Goal: Browse casually: Explore the website without a specific task or goal

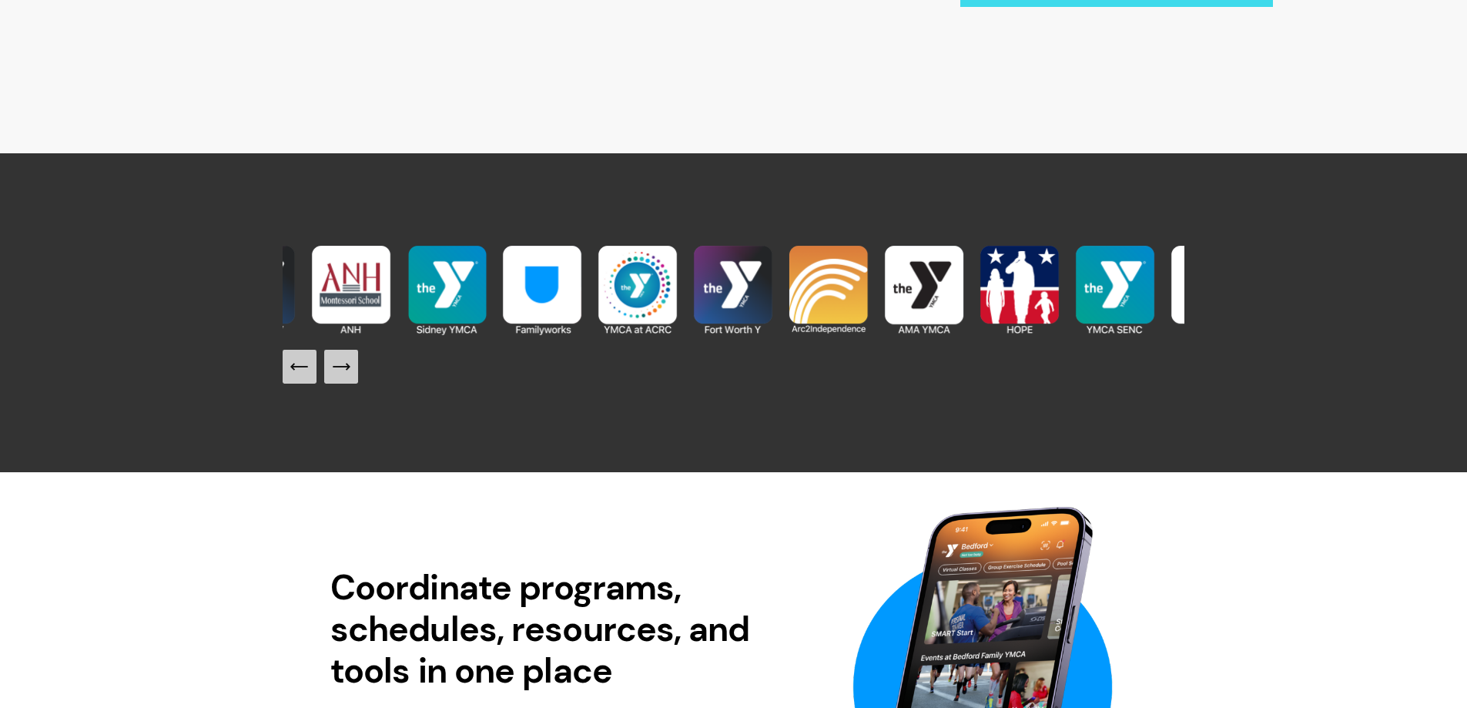
scroll to position [1695, 0]
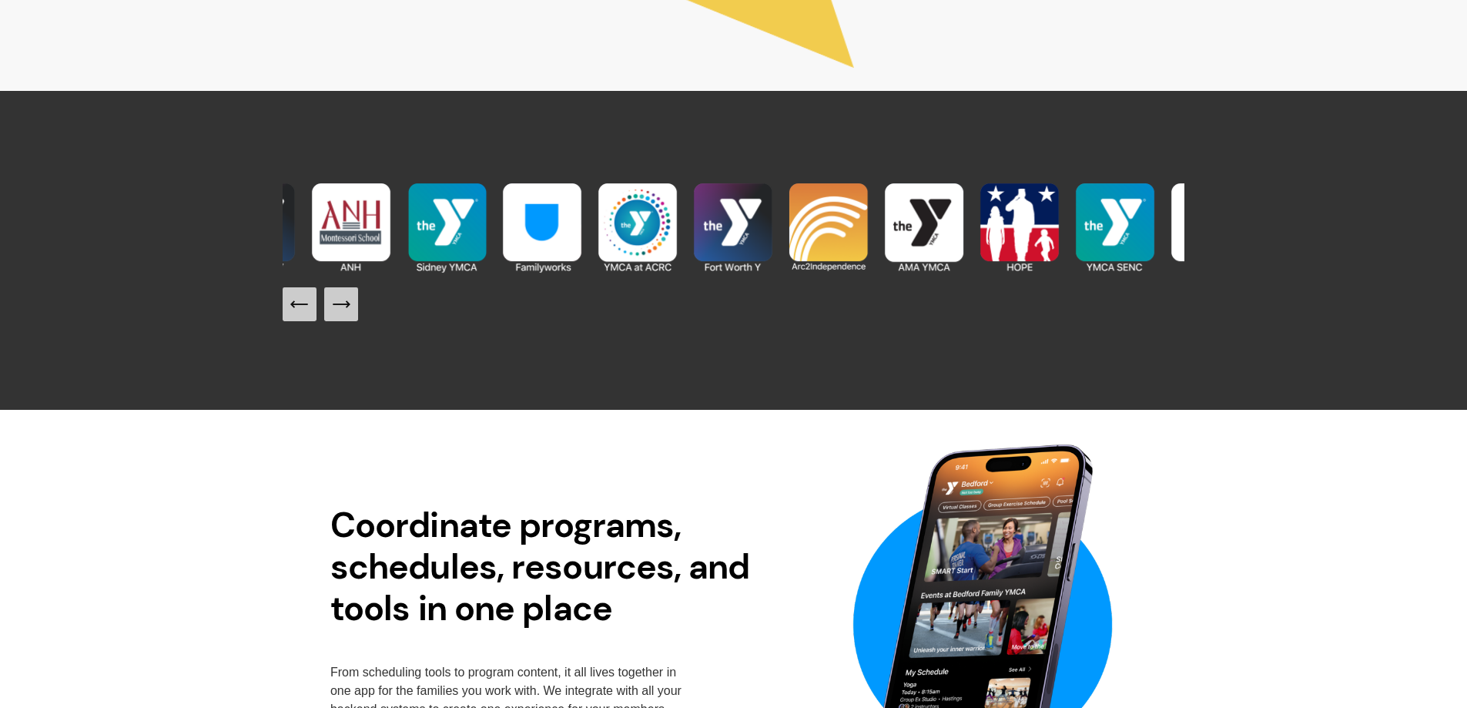
click at [347, 312] on icon "Next Slide" at bounding box center [341, 304] width 22 height 22
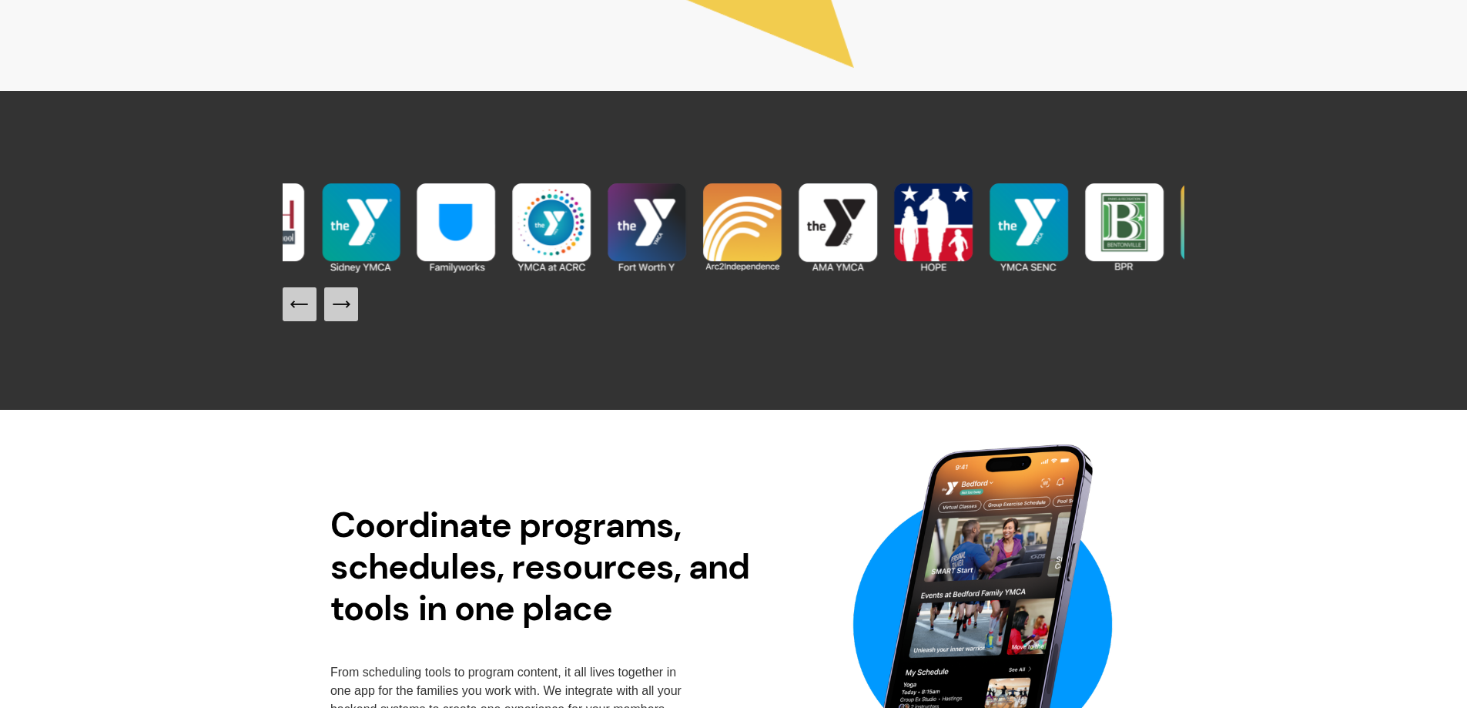
click at [347, 312] on icon "Next Slide" at bounding box center [341, 304] width 22 height 22
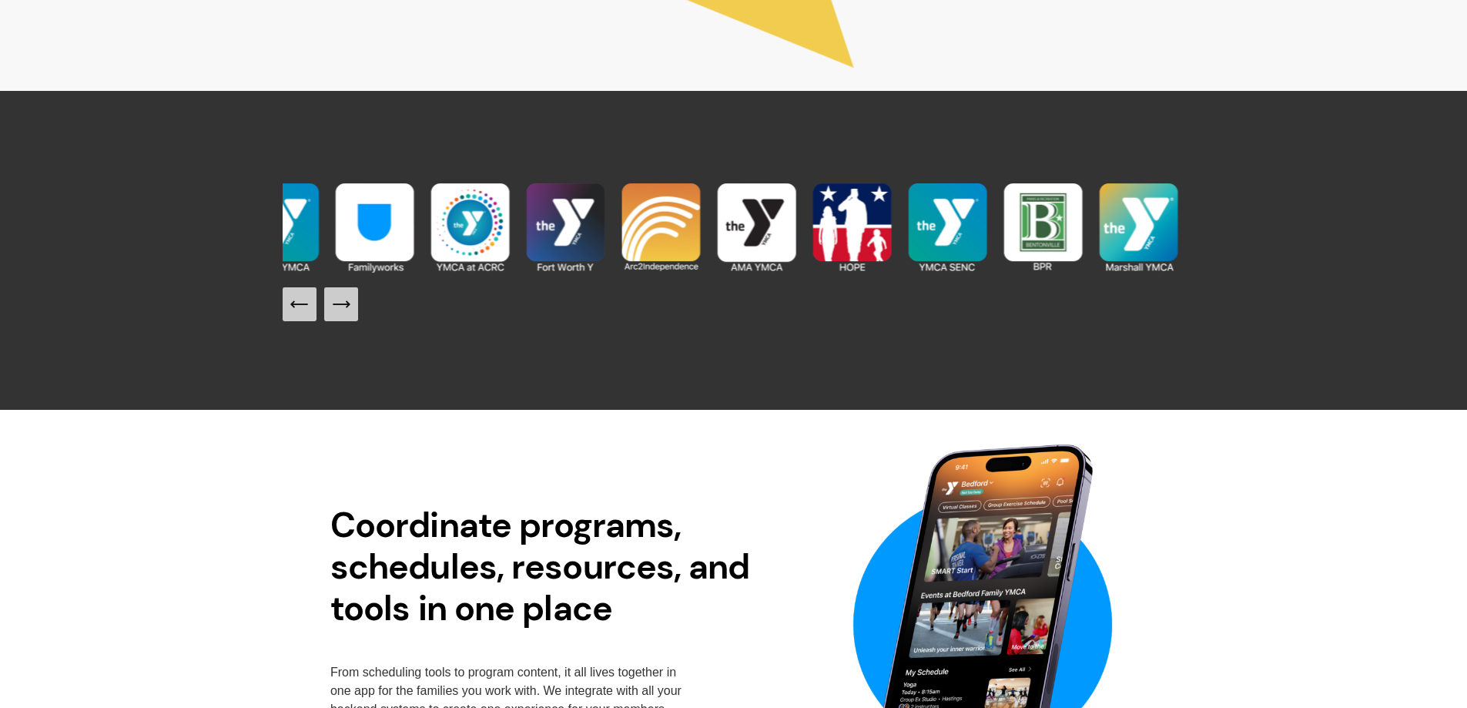
click at [347, 312] on icon "Next Slide" at bounding box center [341, 304] width 22 height 22
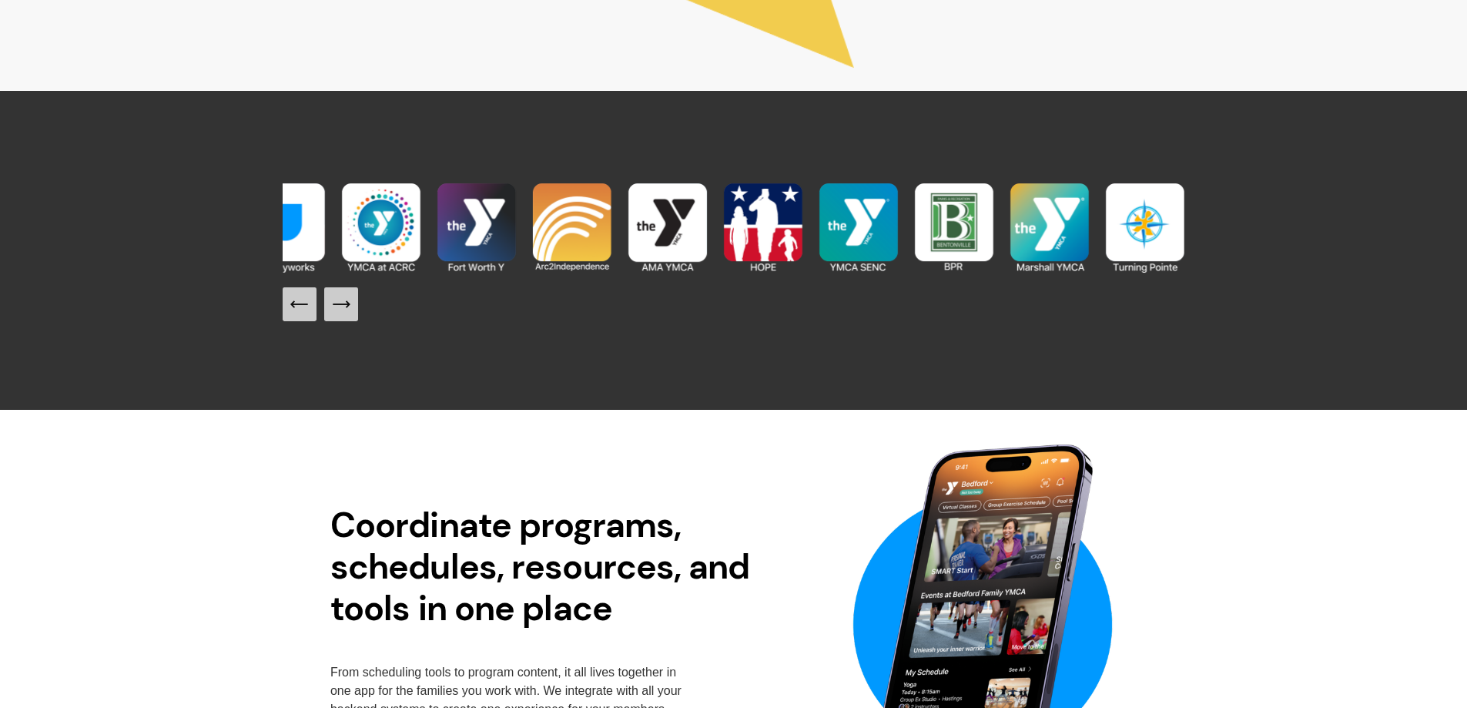
click at [347, 312] on icon "Next Slide" at bounding box center [341, 304] width 22 height 22
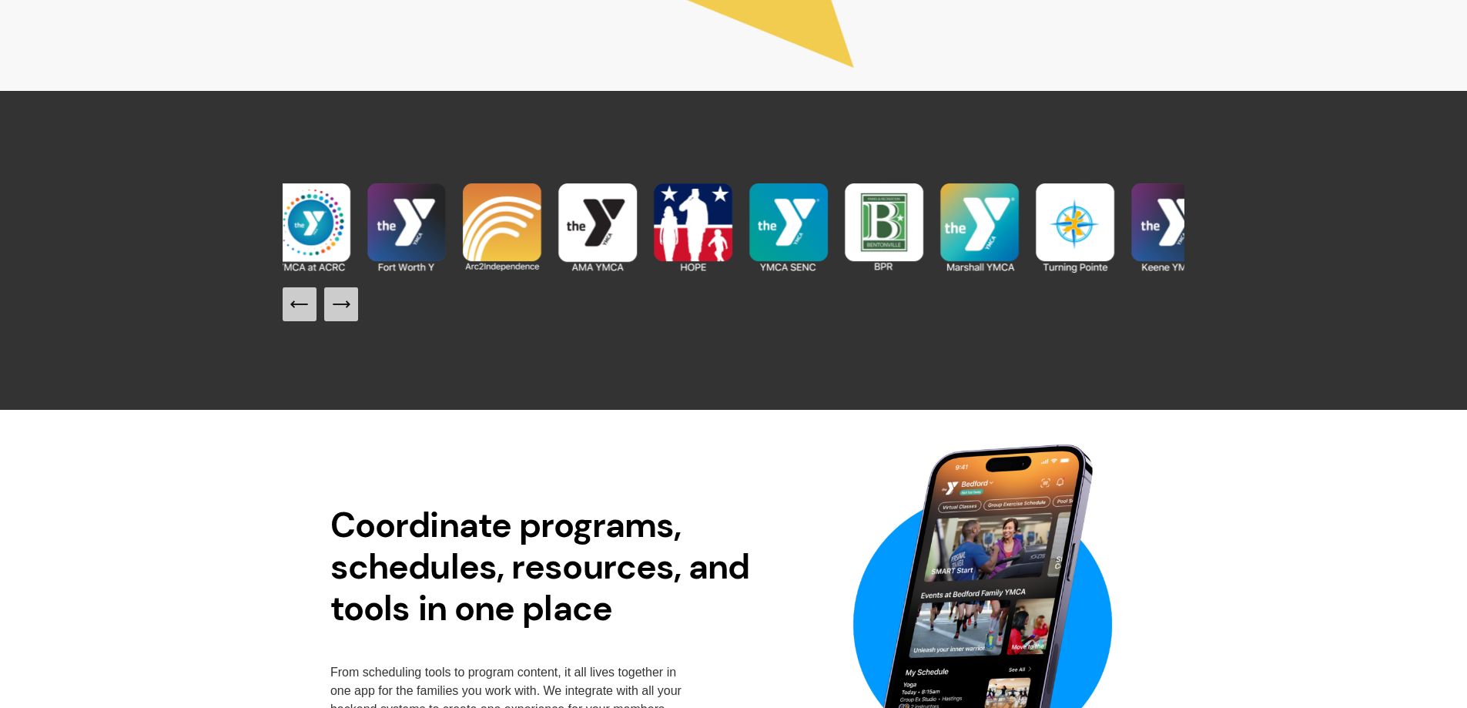
click at [347, 312] on icon "Next Slide" at bounding box center [341, 304] width 22 height 22
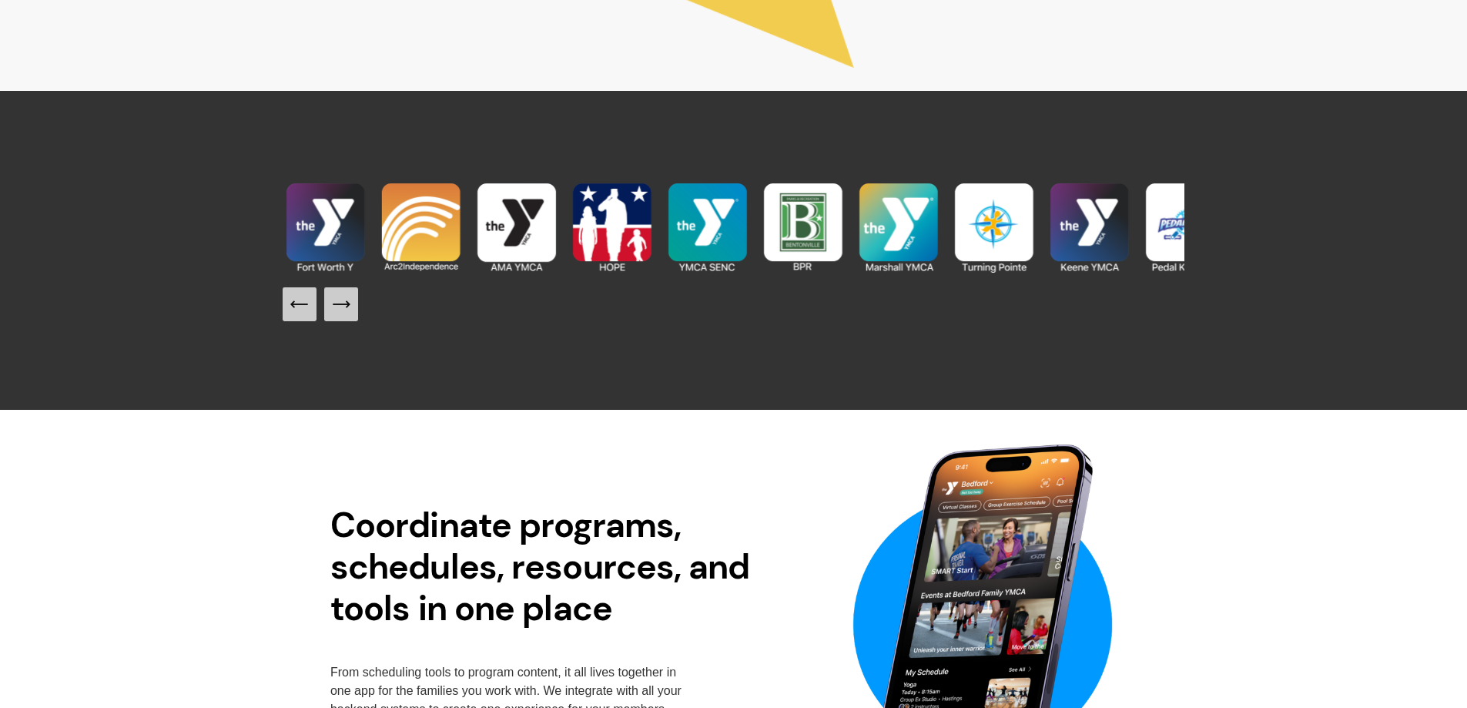
click at [347, 312] on icon "Next Slide" at bounding box center [341, 304] width 22 height 22
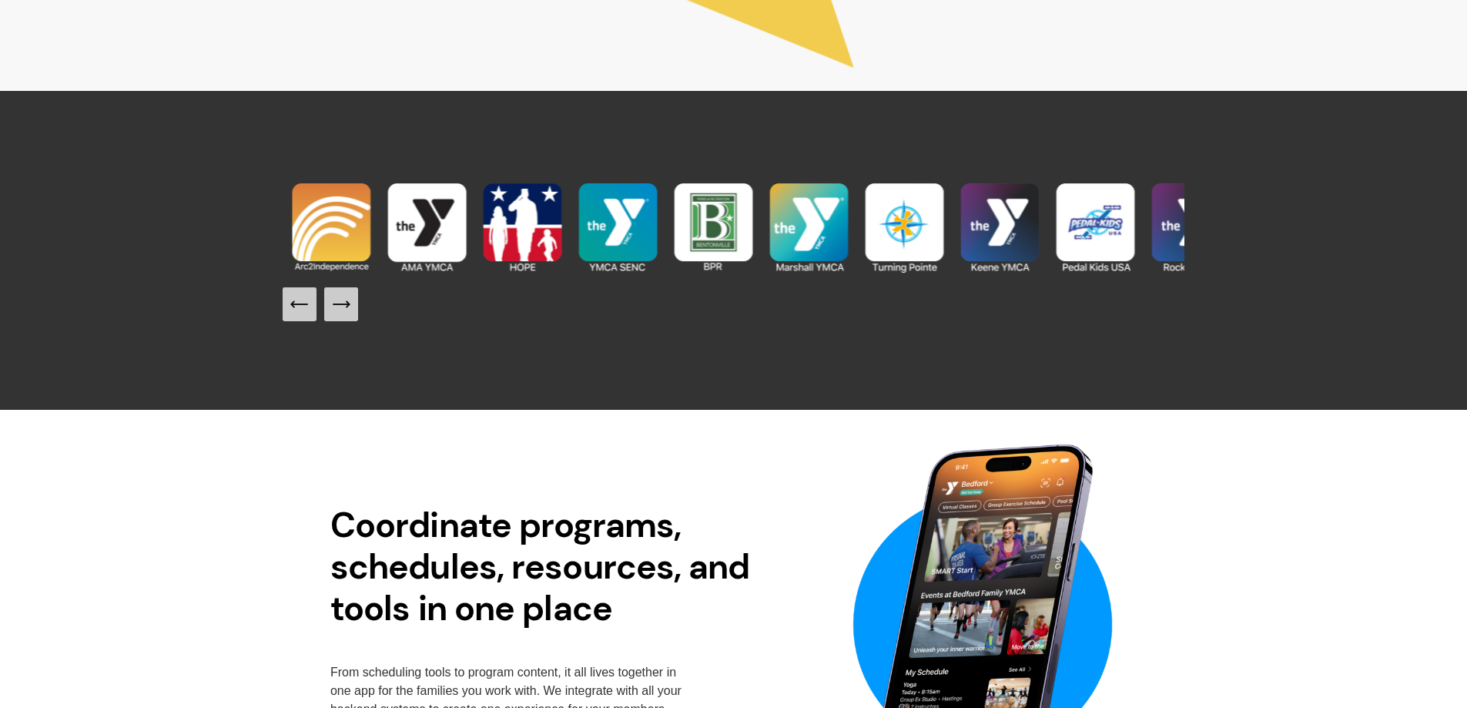
click at [347, 312] on icon "Next Slide" at bounding box center [341, 304] width 22 height 22
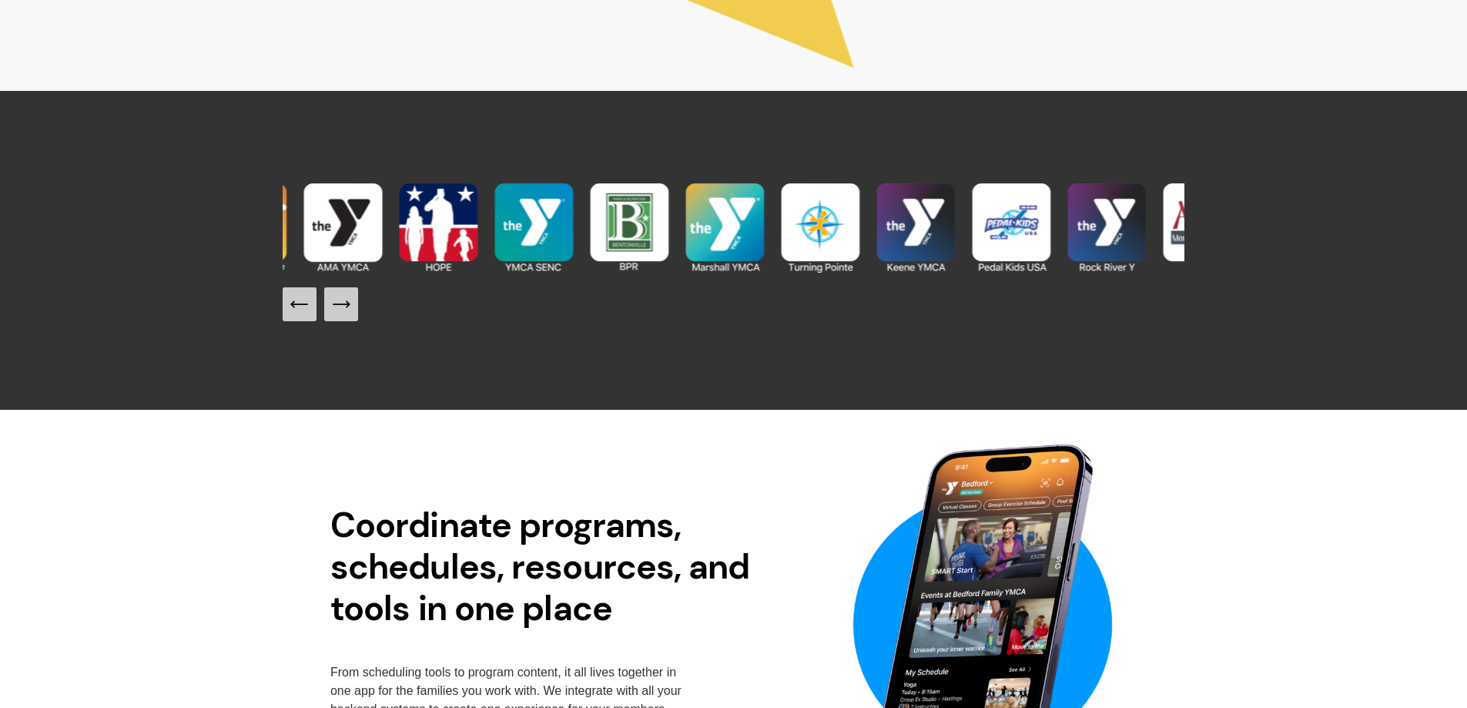
click at [347, 312] on icon "Next Slide" at bounding box center [341, 304] width 22 height 22
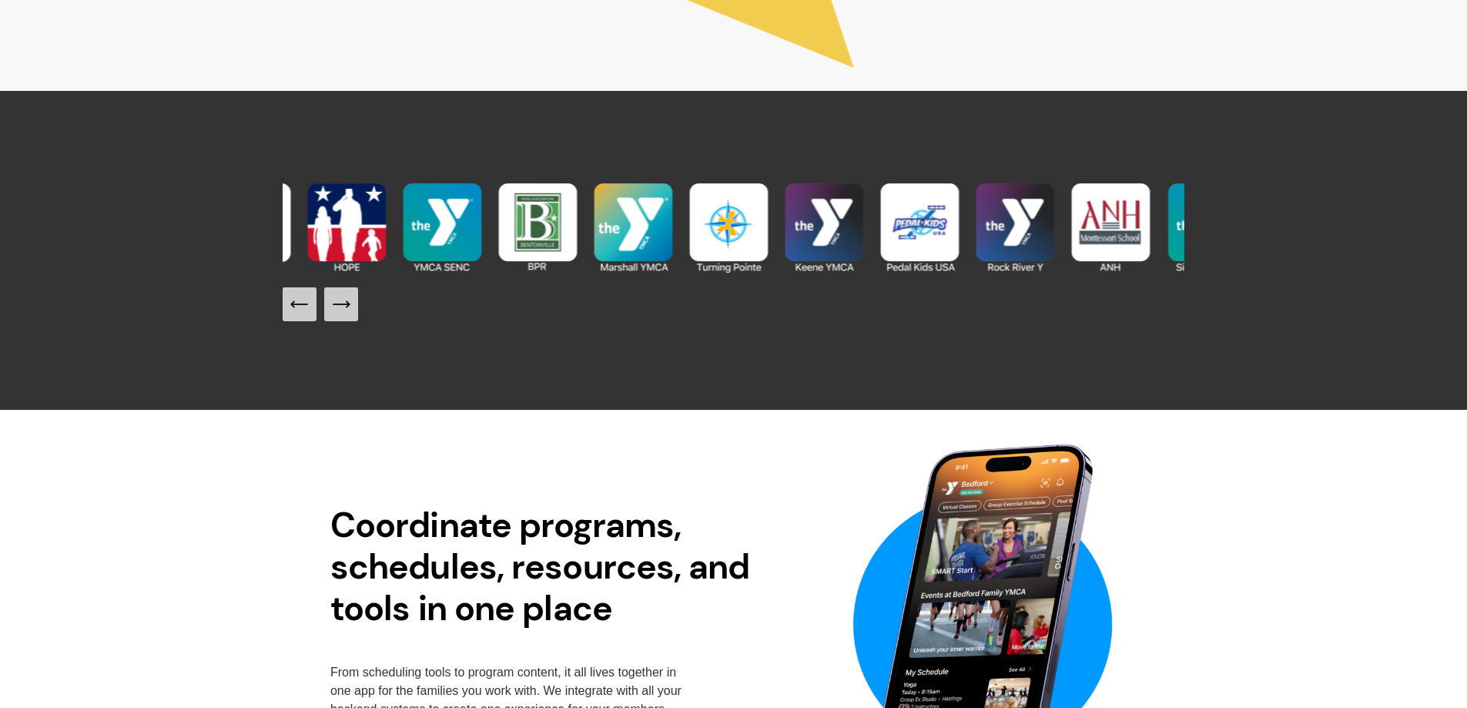
click at [347, 312] on icon "Next Slide" at bounding box center [341, 304] width 22 height 22
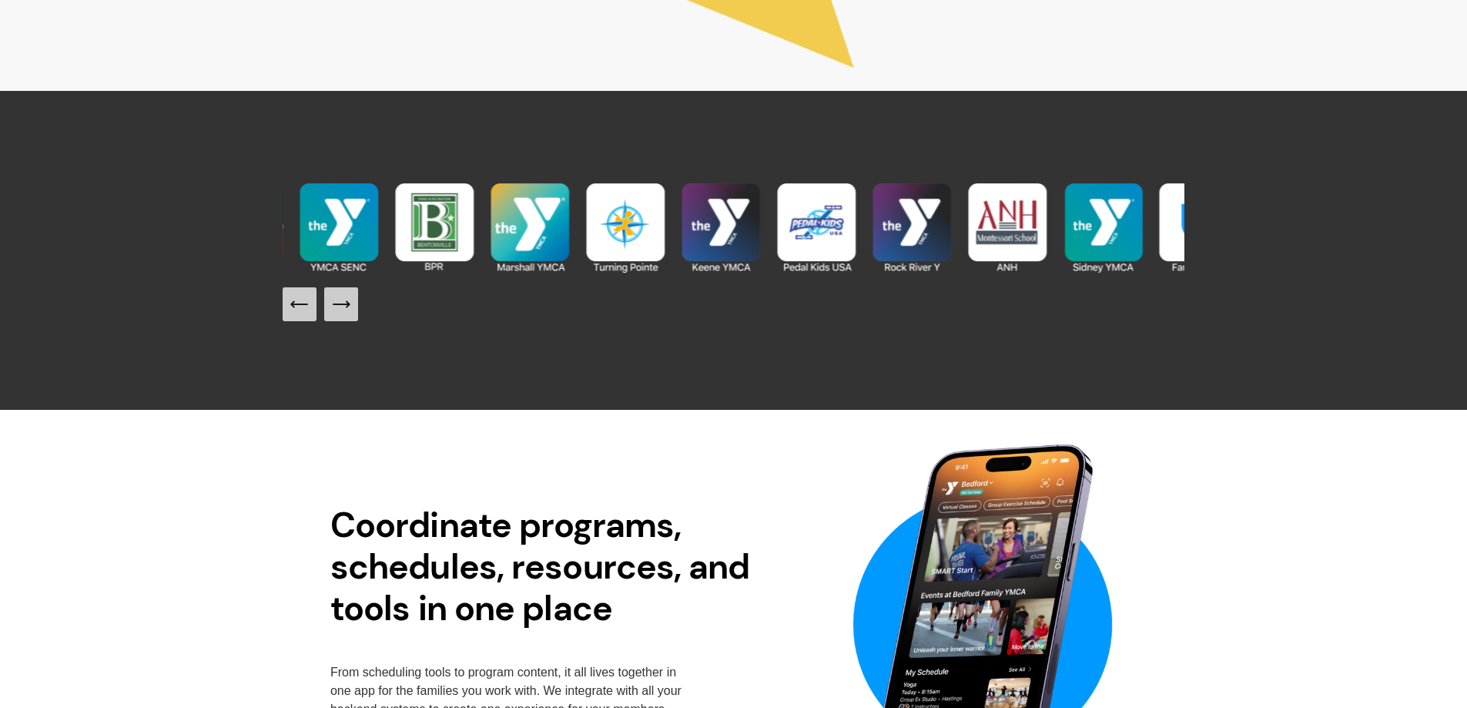
click at [347, 312] on icon "Next Slide" at bounding box center [341, 304] width 22 height 22
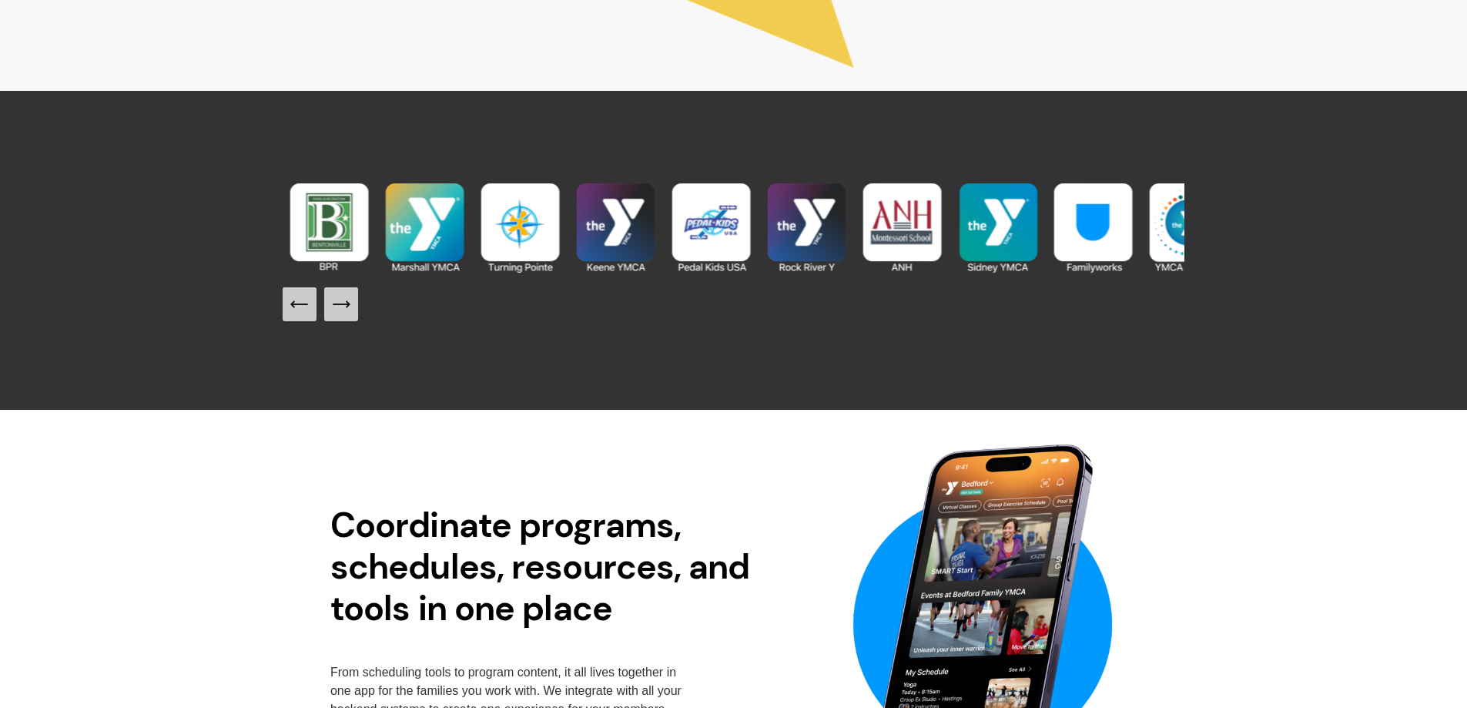
click at [347, 312] on icon "Next Slide" at bounding box center [341, 304] width 22 height 22
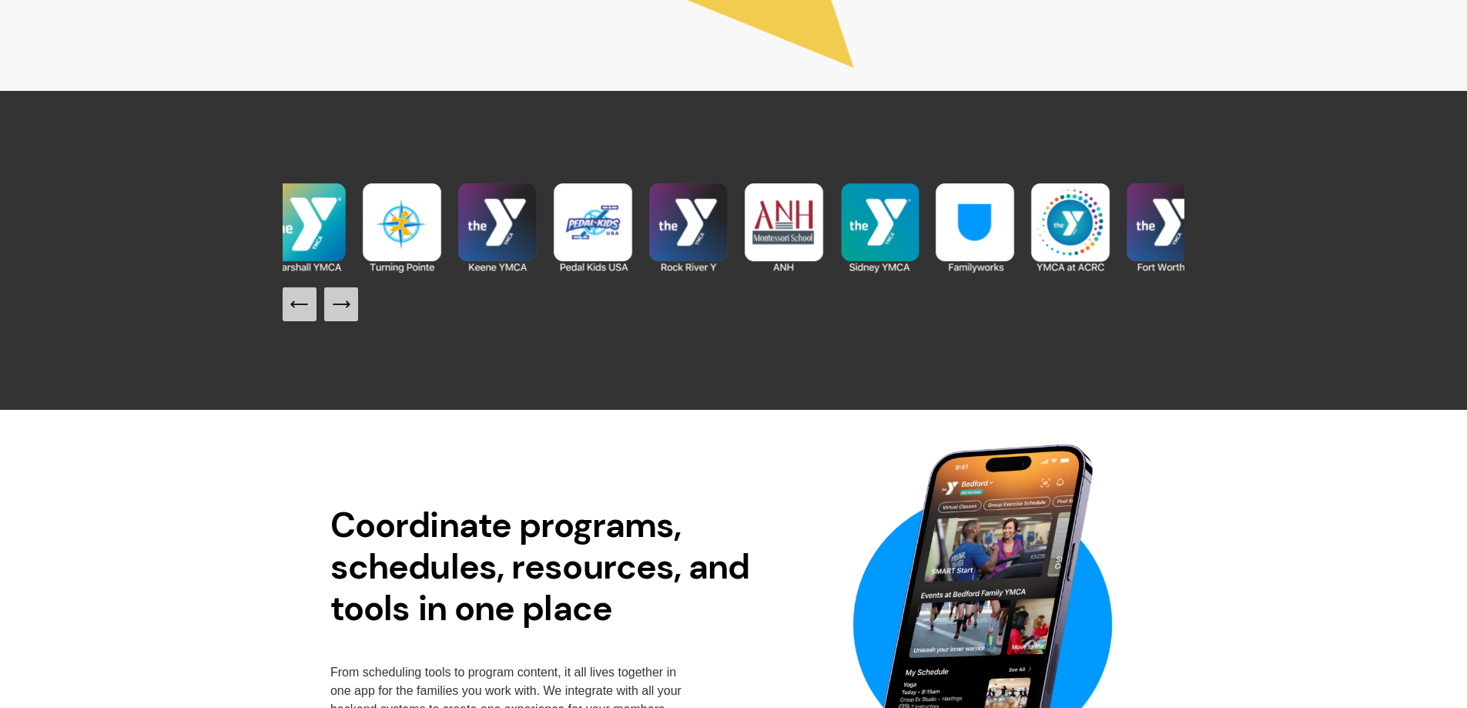
click at [347, 312] on icon "Next Slide" at bounding box center [341, 304] width 22 height 22
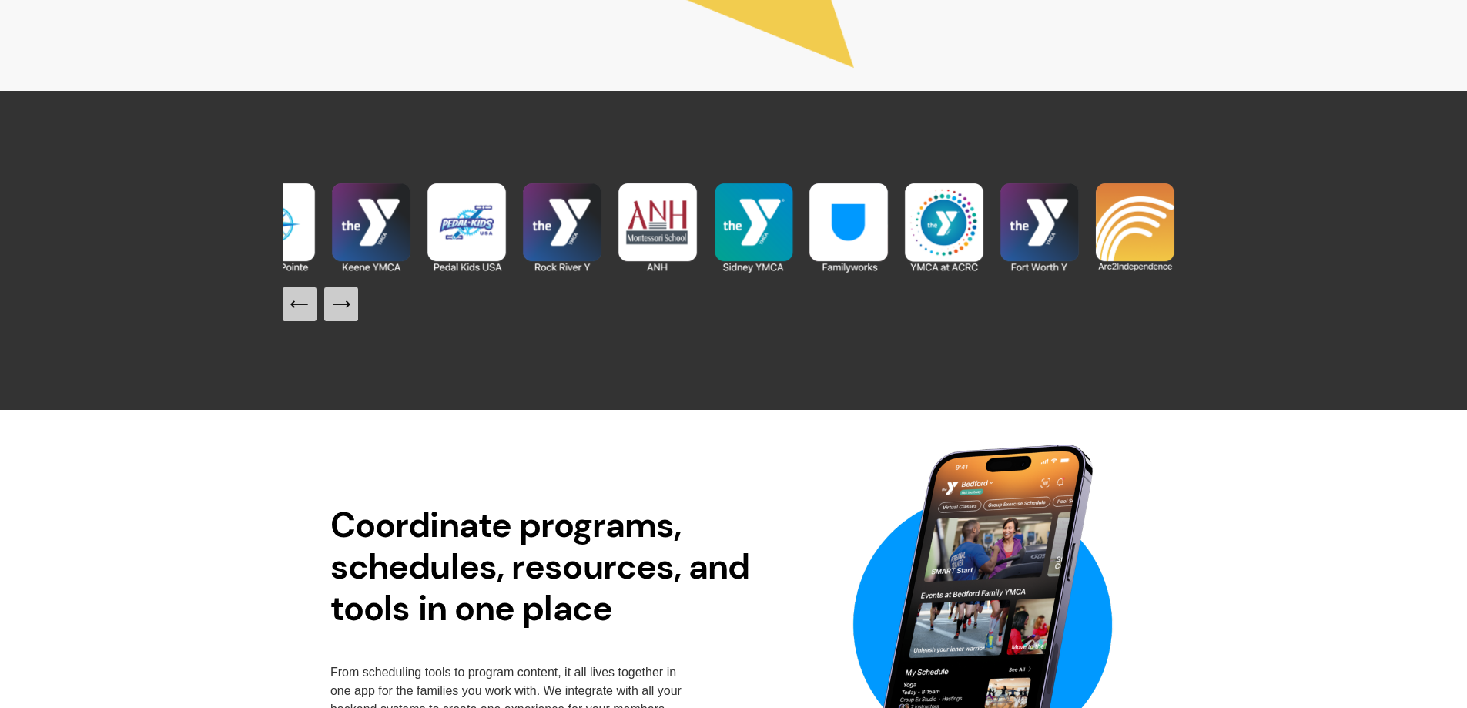
click at [347, 312] on icon "Next Slide" at bounding box center [341, 304] width 22 height 22
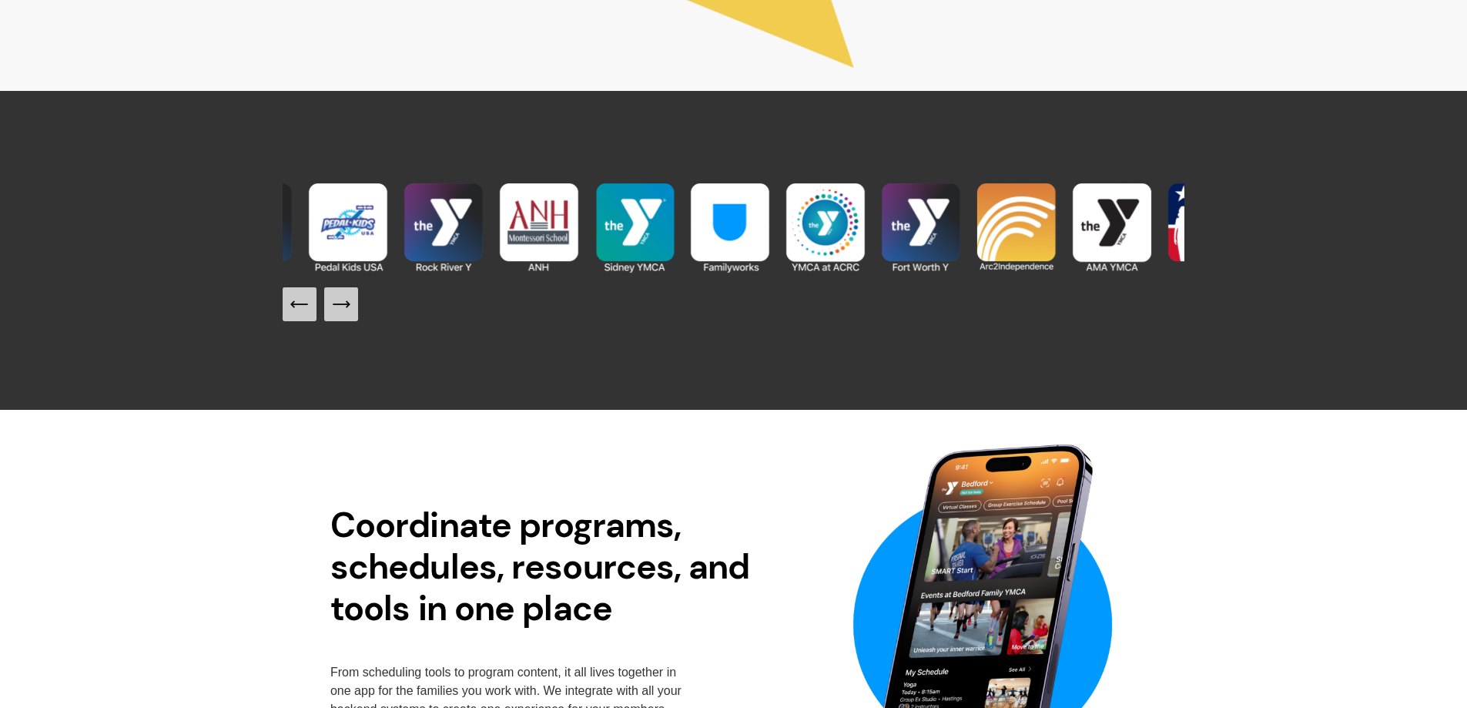
click at [347, 312] on icon "Next Slide" at bounding box center [341, 304] width 22 height 22
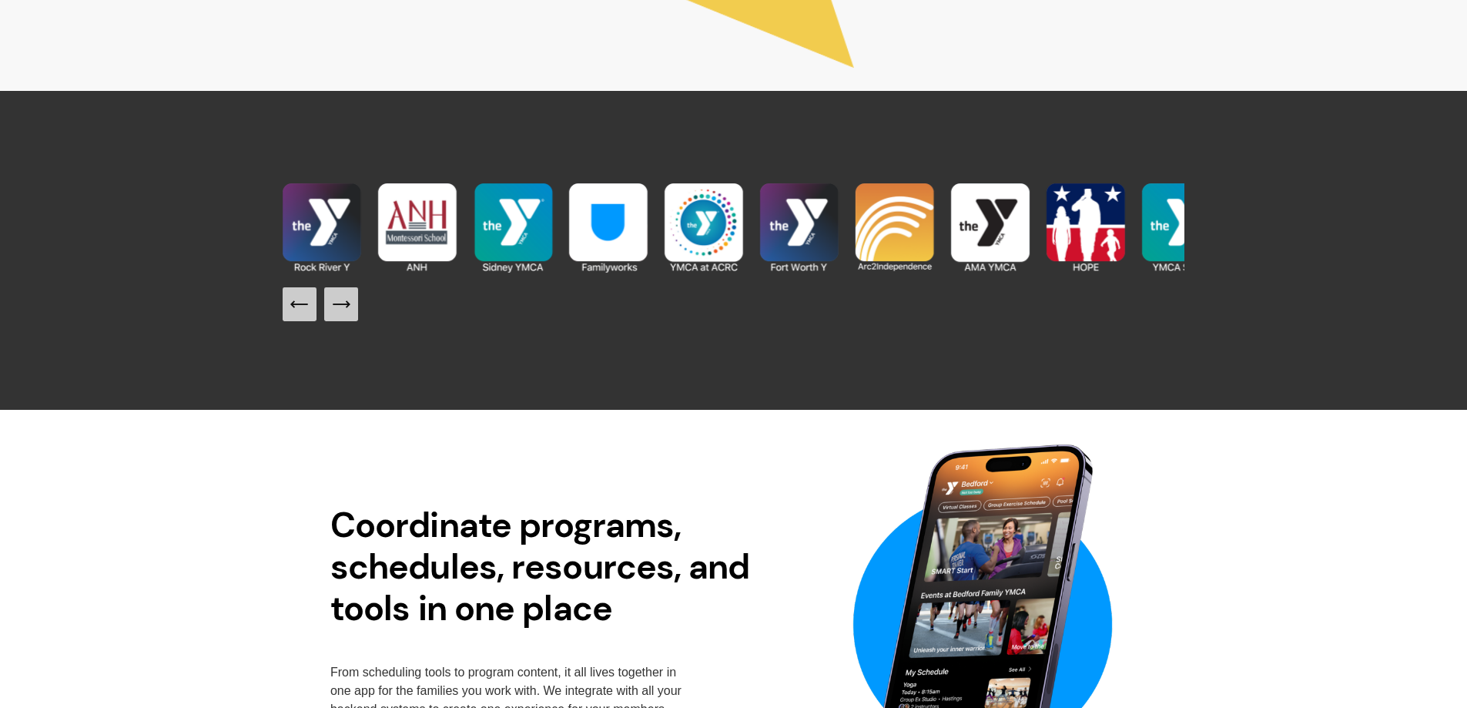
click at [347, 312] on icon "Next Slide" at bounding box center [341, 304] width 22 height 22
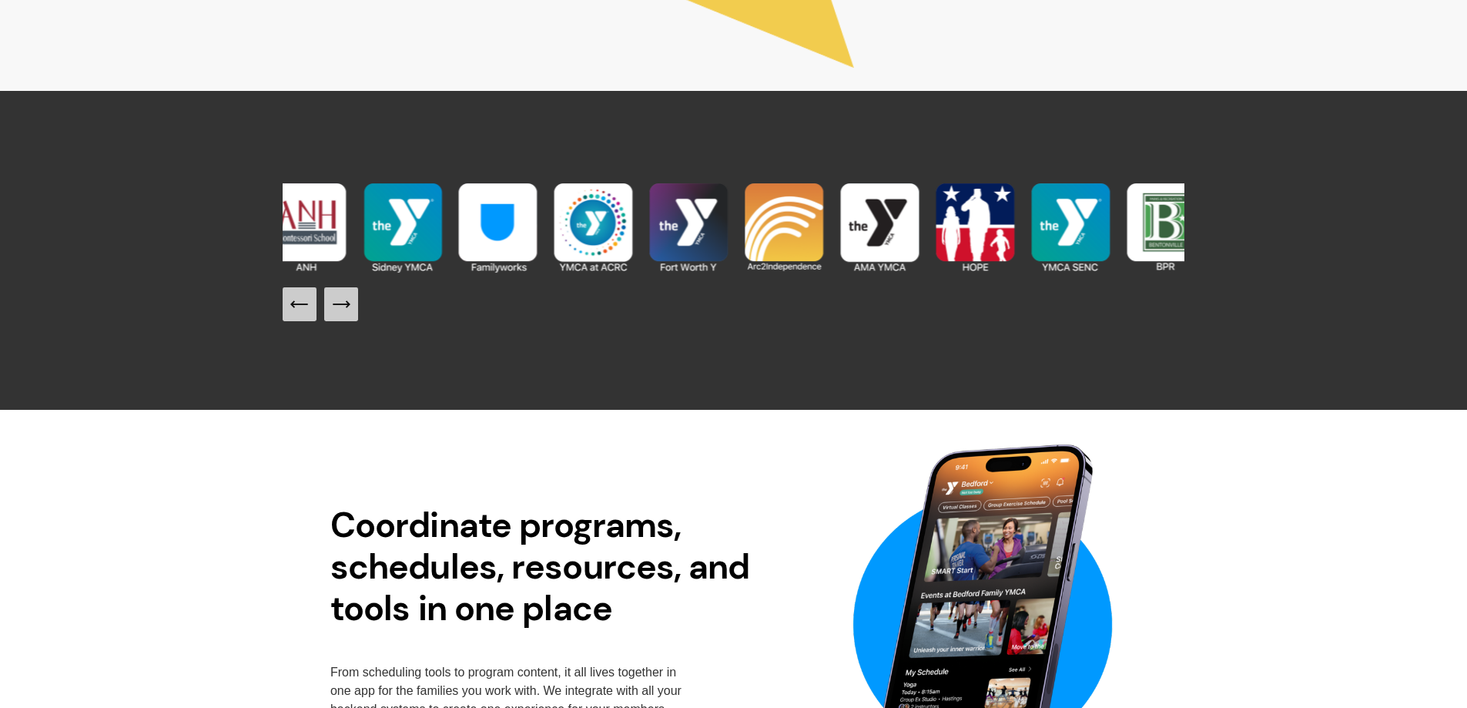
click at [347, 312] on icon "Next Slide" at bounding box center [341, 304] width 22 height 22
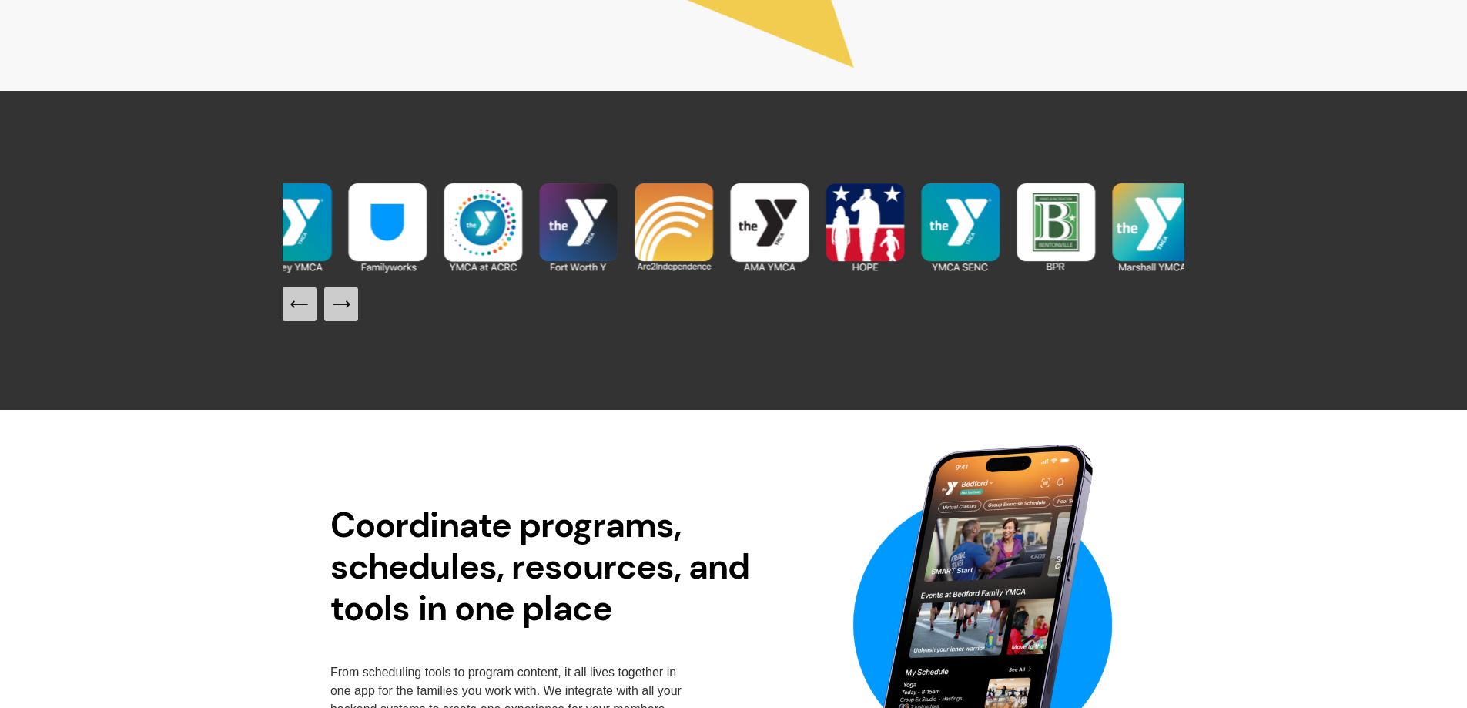
click at [347, 312] on icon "Next Slide" at bounding box center [341, 304] width 22 height 22
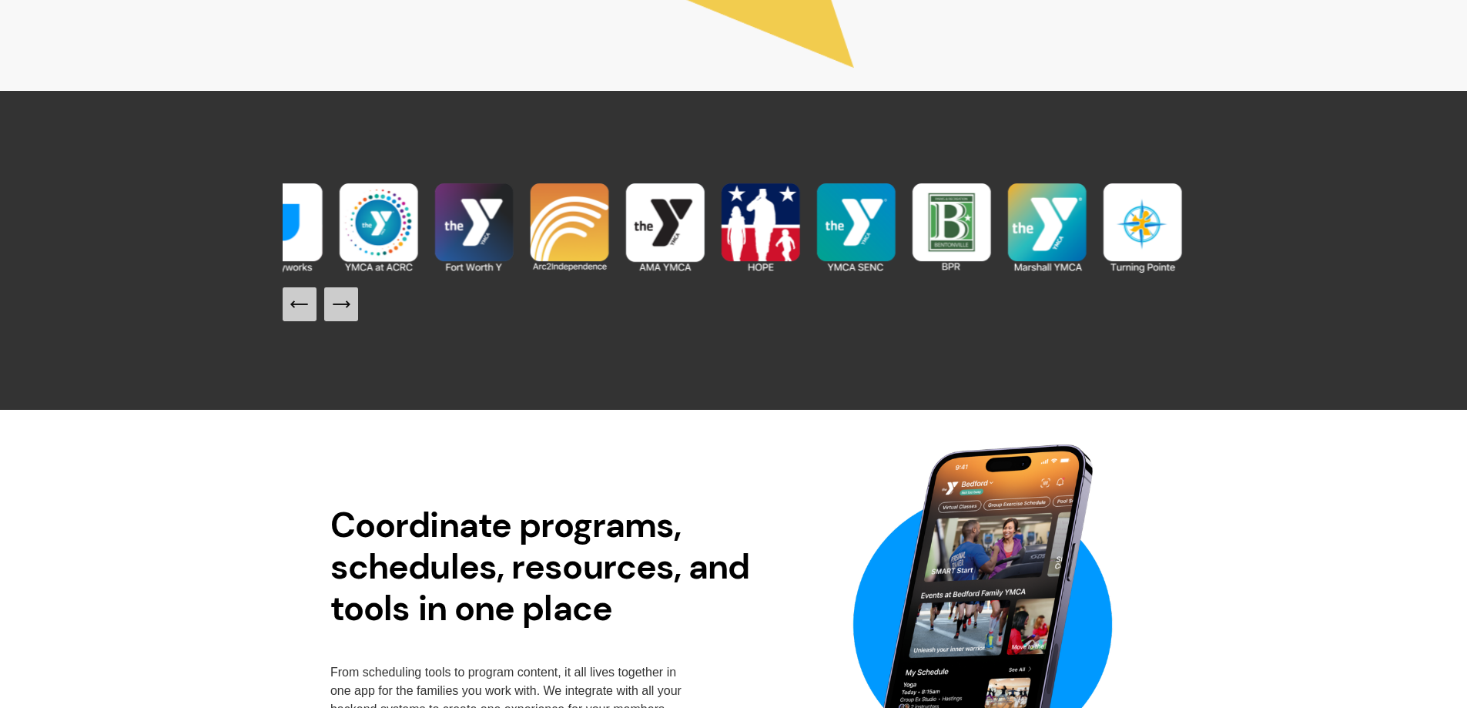
click at [347, 312] on icon "Next Slide" at bounding box center [341, 304] width 22 height 22
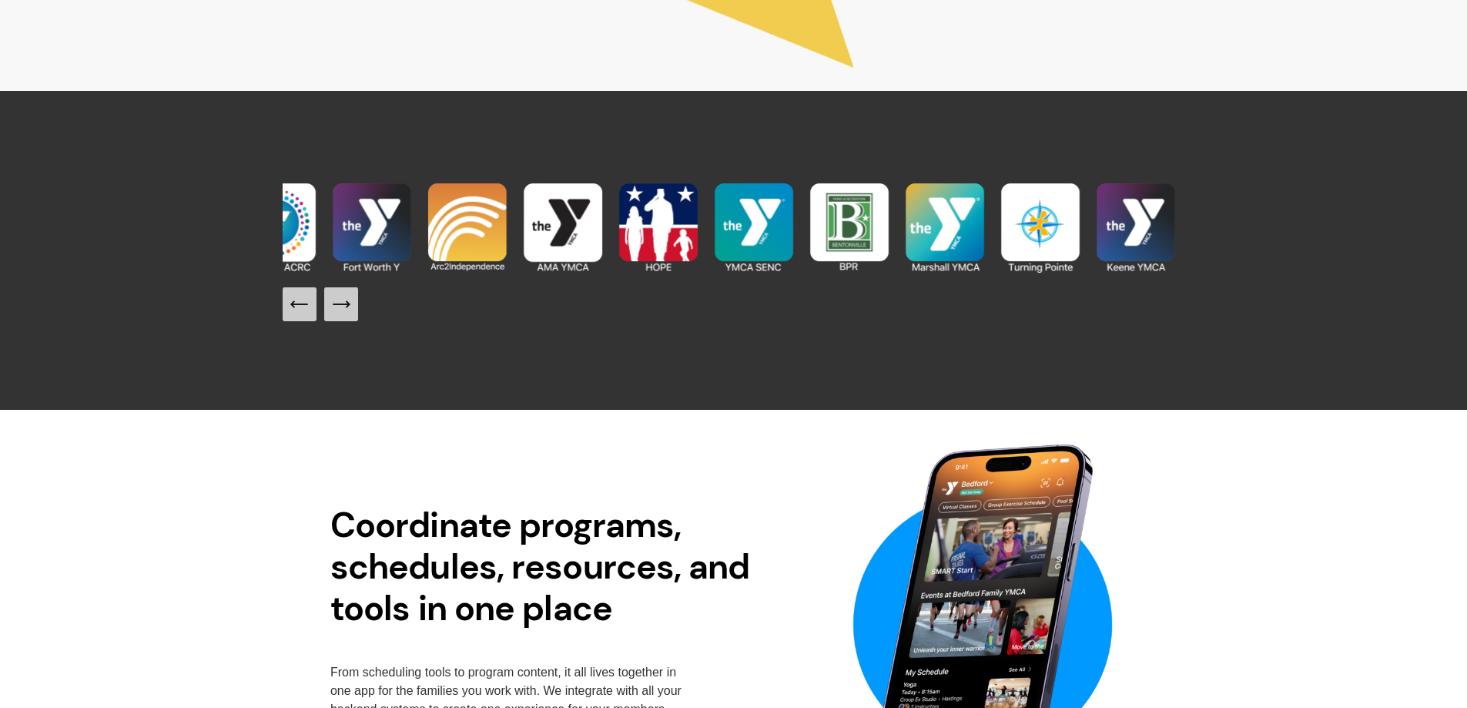
click at [347, 312] on icon "Next Slide" at bounding box center [341, 304] width 22 height 22
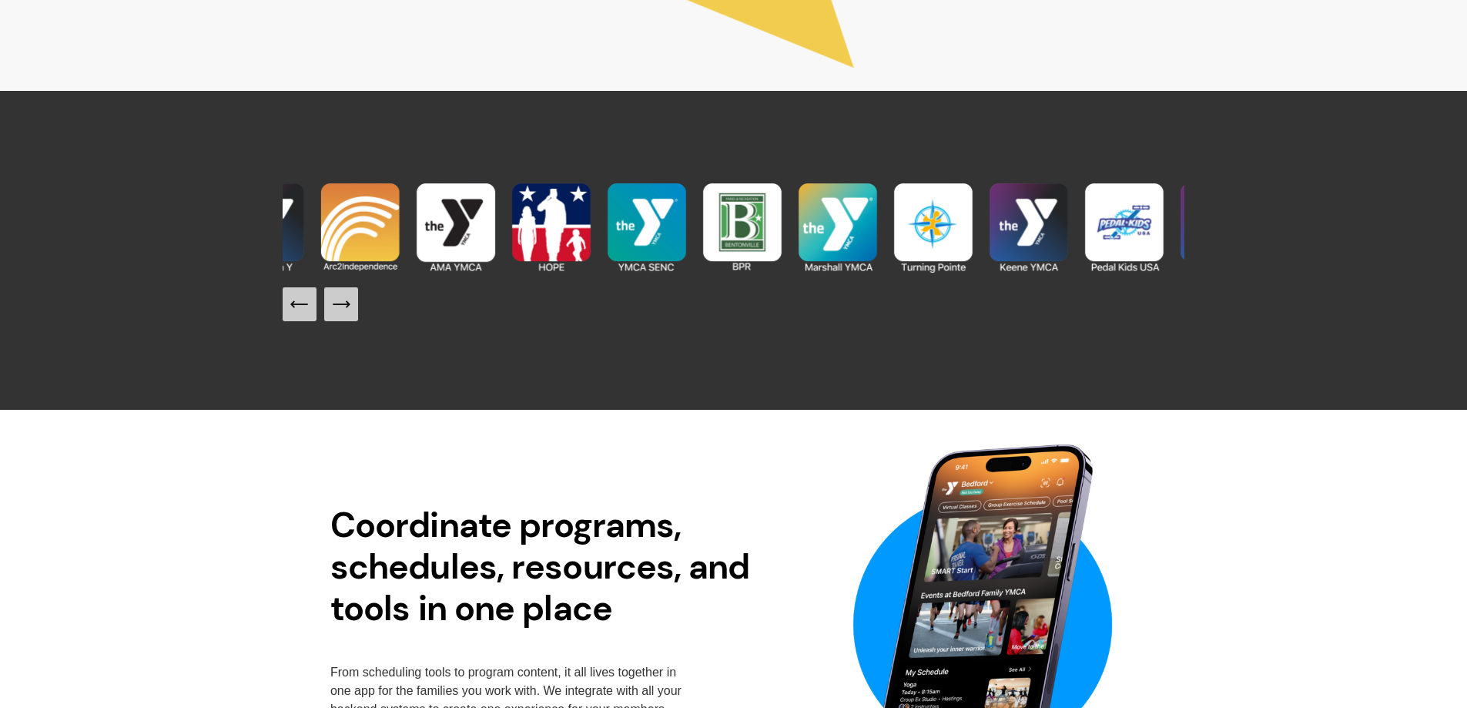
click at [347, 312] on icon "Next Slide" at bounding box center [341, 304] width 22 height 22
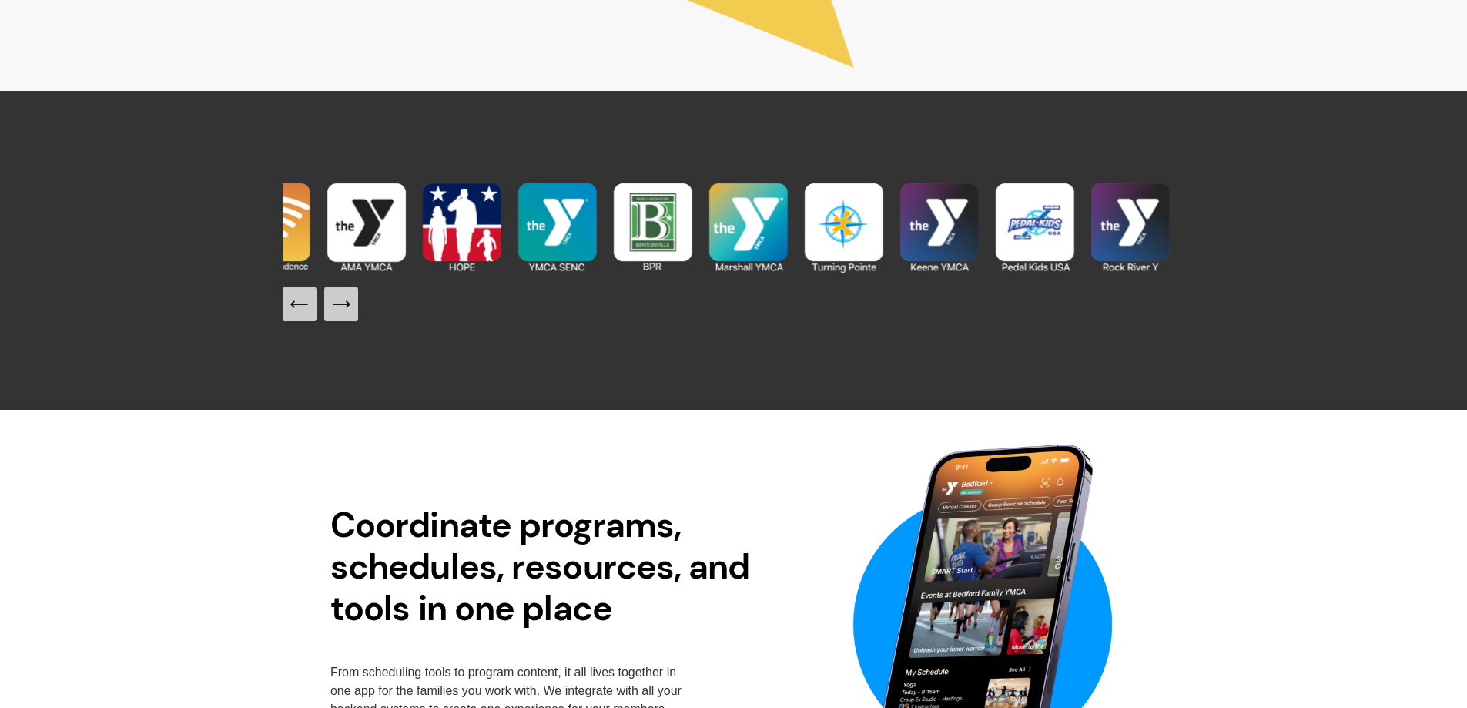
click at [347, 312] on icon "Next Slide" at bounding box center [341, 304] width 22 height 22
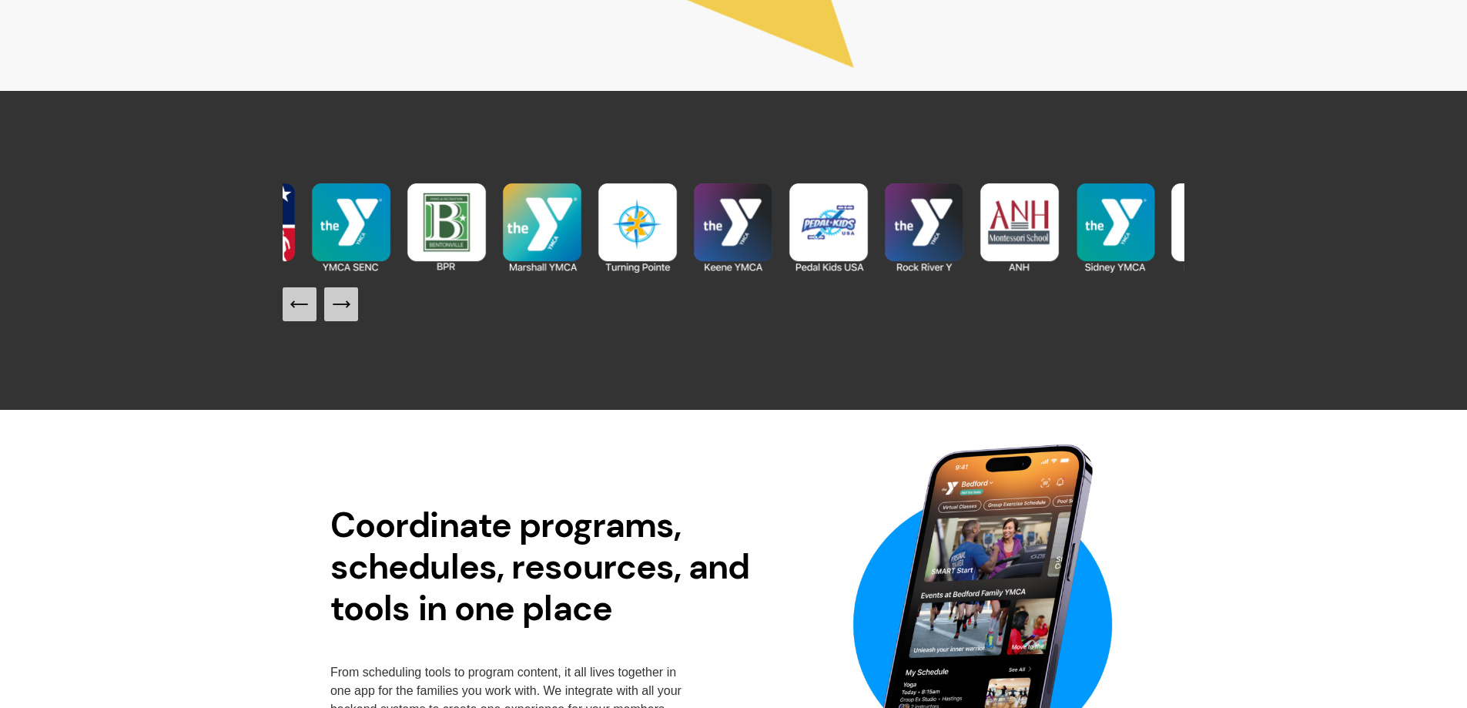
click at [347, 312] on icon "Next Slide" at bounding box center [341, 304] width 22 height 22
